Goal: Navigation & Orientation: Find specific page/section

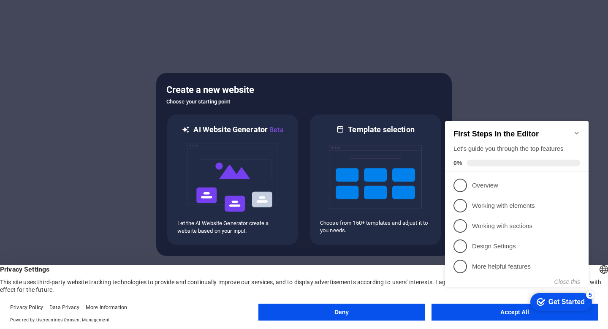
click at [578, 130] on icon "Minimize checklist" at bounding box center [577, 133] width 7 height 7
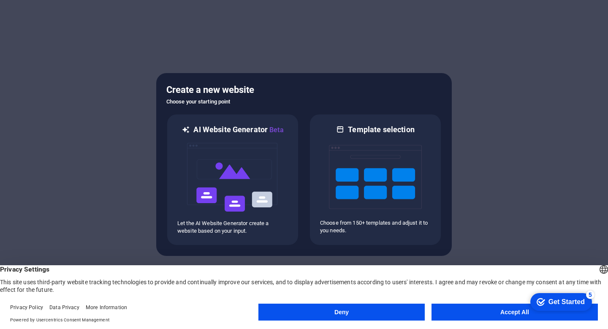
click at [474, 308] on button "Accept All" at bounding box center [515, 312] width 166 height 17
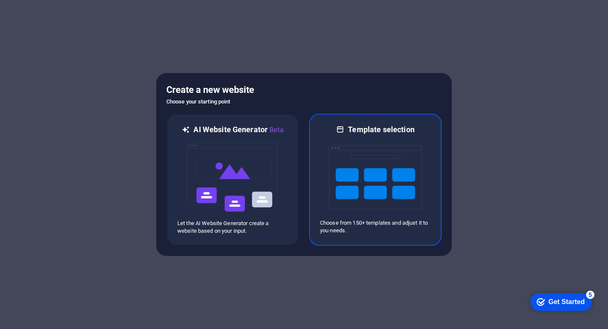
click at [376, 158] on img at bounding box center [375, 177] width 93 height 84
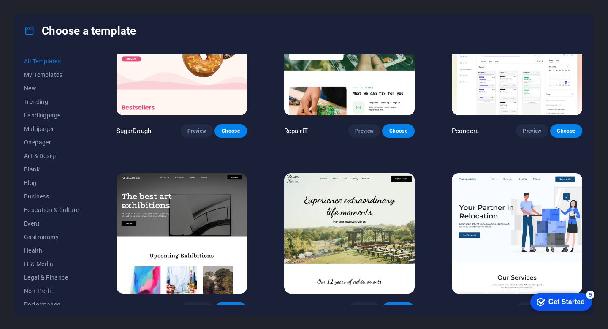
scroll to position [82, 0]
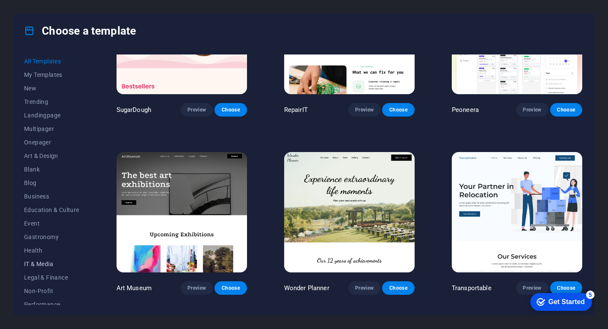
drag, startPoint x: 31, startPoint y: 264, endPoint x: 35, endPoint y: 267, distance: 4.9
click at [30, 264] on span "IT & Media" at bounding box center [51, 264] width 55 height 7
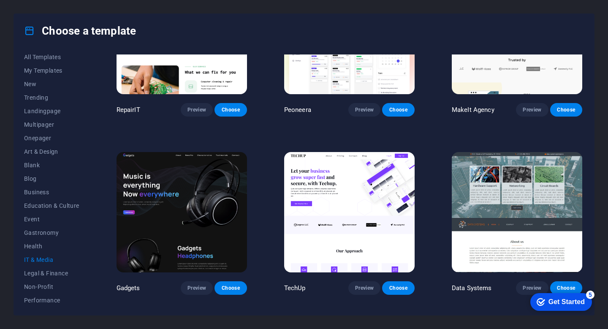
scroll to position [0, 0]
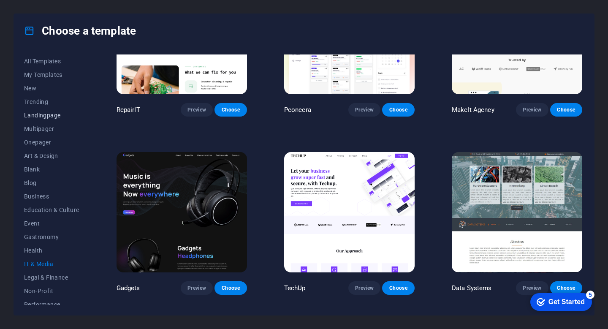
click at [47, 115] on span "Landingpage" at bounding box center [51, 115] width 55 height 7
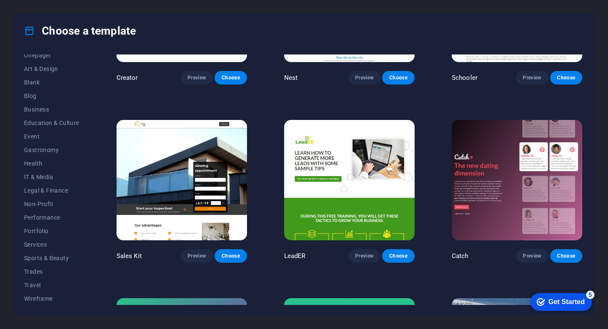
scroll to position [87, 0]
click at [38, 176] on span "IT & Media" at bounding box center [51, 176] width 55 height 7
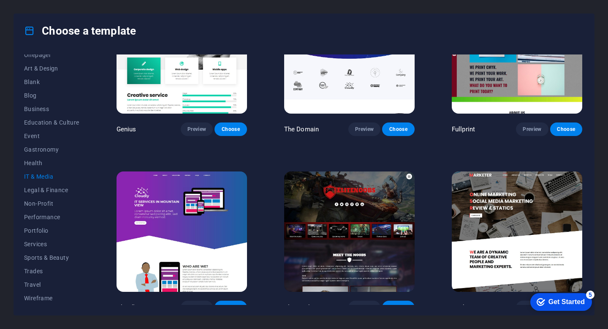
scroll to position [424, 0]
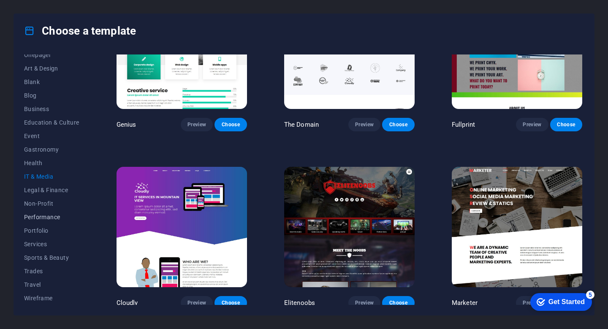
click at [42, 216] on span "Performance" at bounding box center [51, 217] width 55 height 7
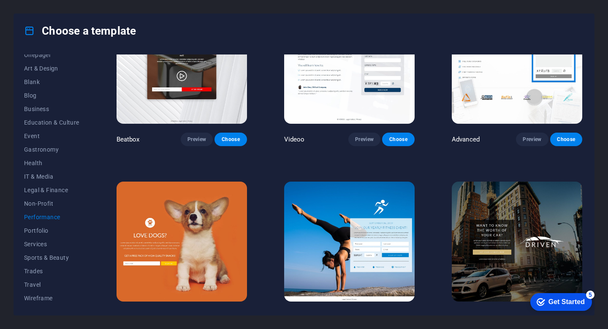
scroll to position [0, 0]
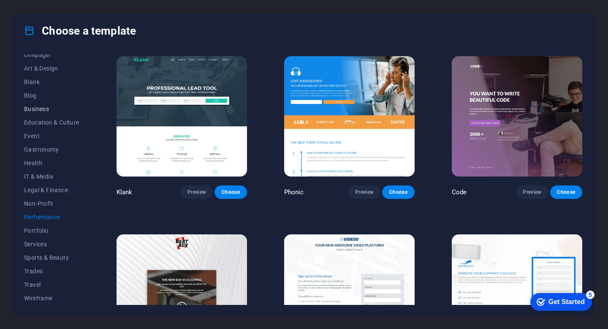
click at [49, 104] on button "Business" at bounding box center [51, 109] width 55 height 14
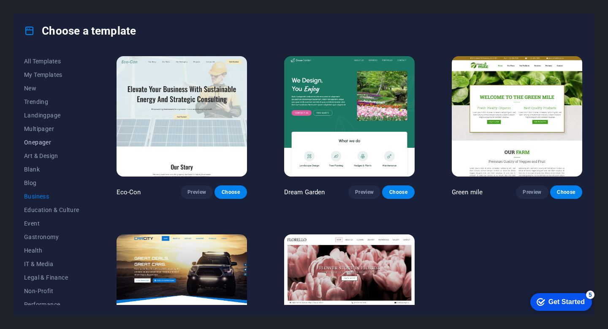
click at [33, 142] on span "Onepager" at bounding box center [51, 142] width 55 height 7
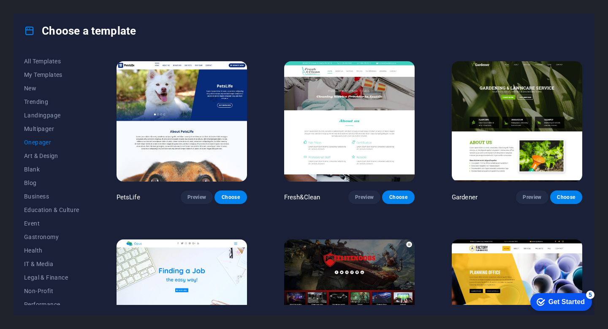
scroll to position [2848, 0]
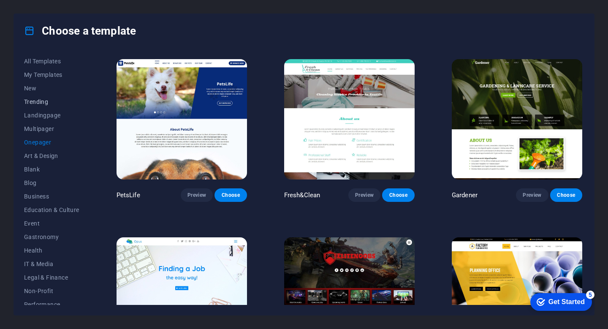
click at [34, 101] on span "Trending" at bounding box center [51, 101] width 55 height 7
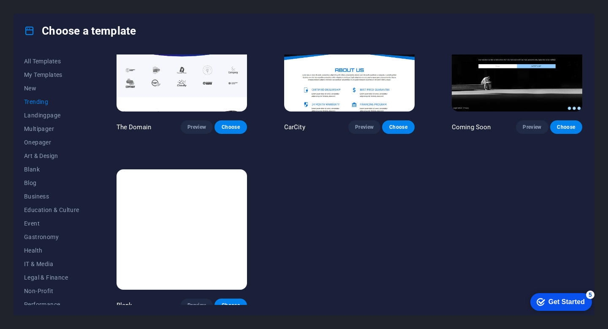
scroll to position [0, 0]
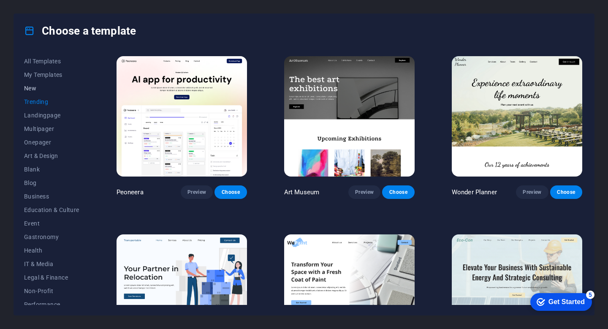
click at [36, 89] on span "New" at bounding box center [51, 88] width 55 height 7
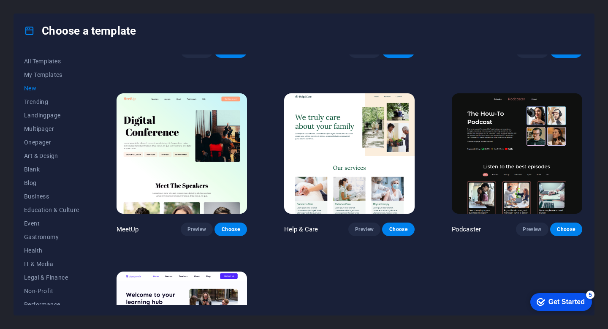
scroll to position [601, 0]
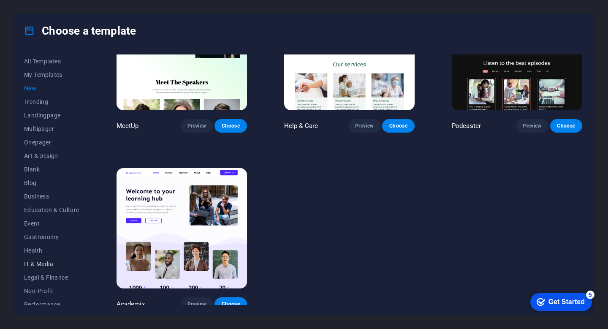
click at [44, 264] on span "IT & Media" at bounding box center [51, 264] width 55 height 7
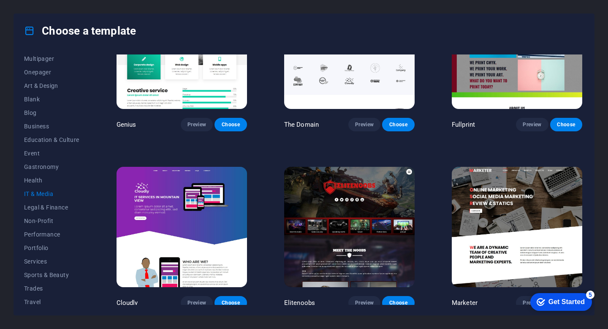
scroll to position [87, 0]
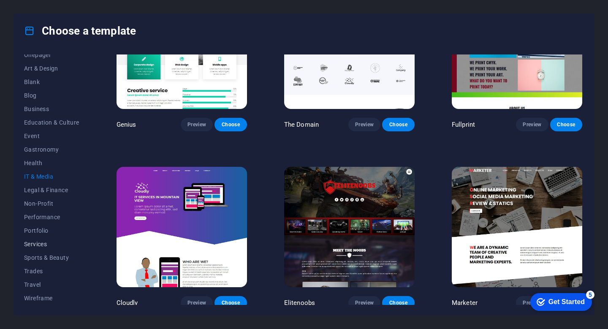
click at [32, 246] on span "Services" at bounding box center [51, 244] width 55 height 7
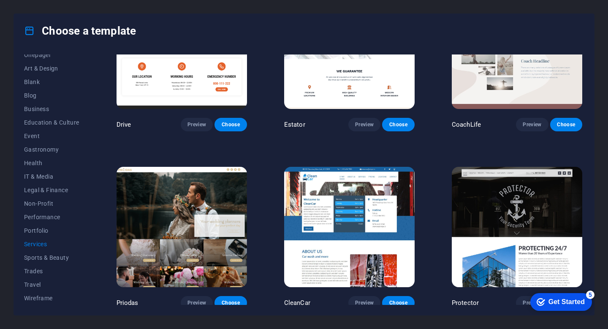
scroll to position [601, 0]
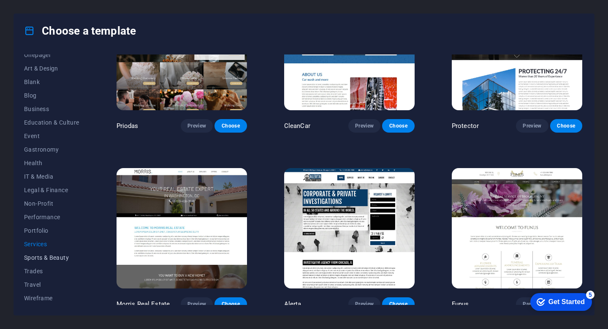
click at [37, 260] on span "Sports & Beauty" at bounding box center [51, 257] width 55 height 7
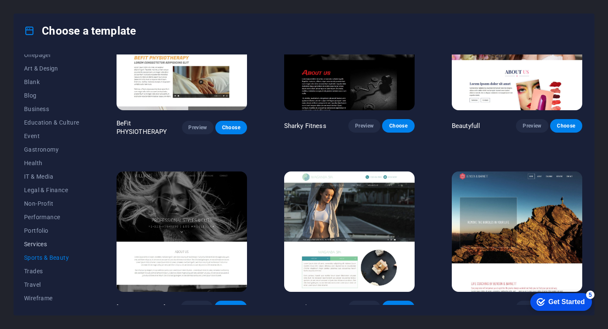
click at [32, 247] on span "Services" at bounding box center [51, 244] width 55 height 7
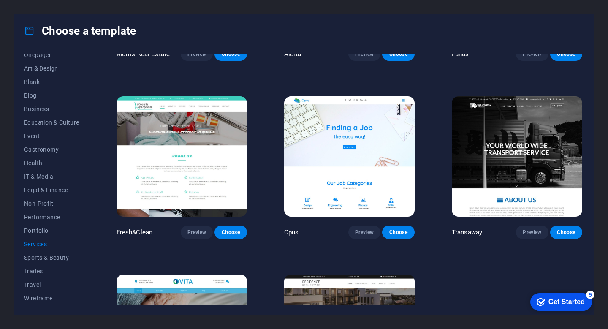
scroll to position [955, 0]
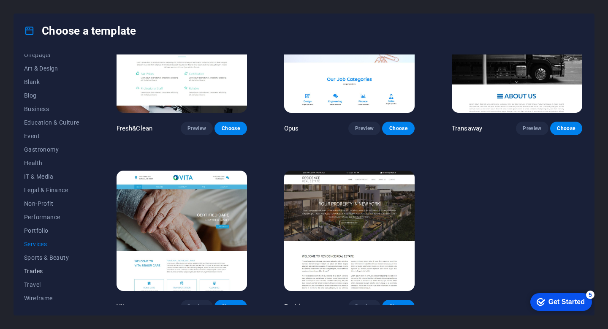
click at [37, 271] on span "Trades" at bounding box center [51, 271] width 55 height 7
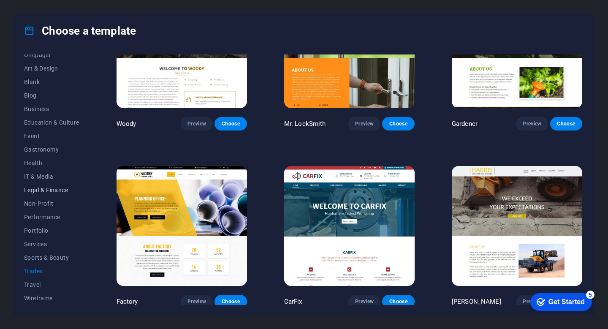
scroll to position [0, 0]
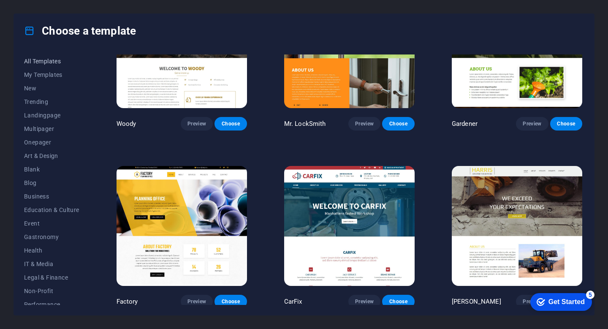
click at [34, 63] on span "All Templates" at bounding box center [51, 61] width 55 height 7
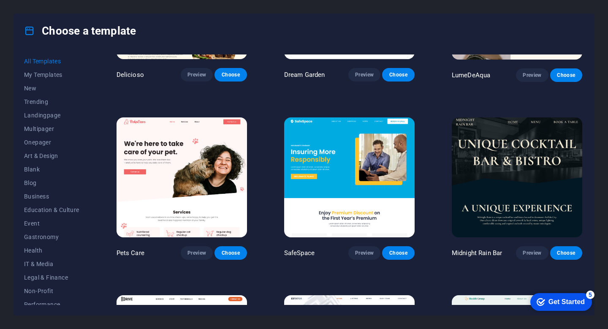
scroll to position [1366, 0]
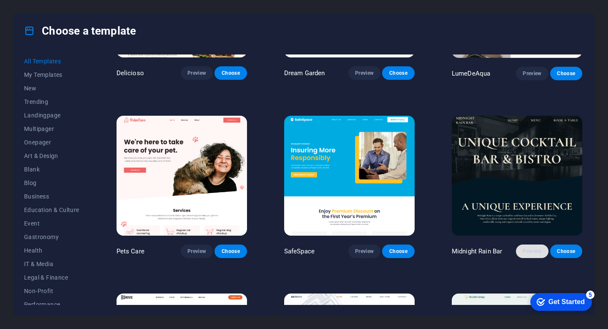
click at [528, 248] on span "Preview" at bounding box center [532, 251] width 19 height 7
